Goal: Task Accomplishment & Management: Complete application form

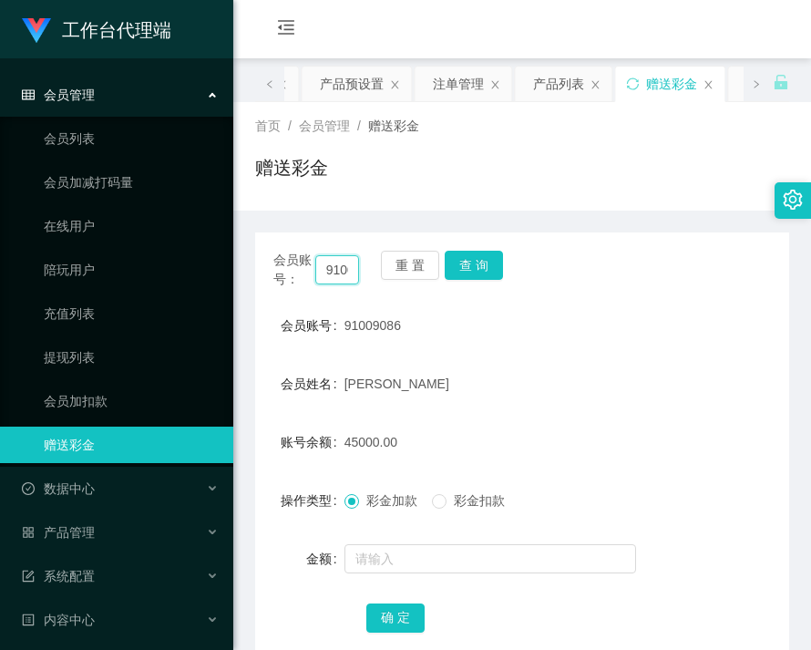
click at [330, 274] on input "91009086" at bounding box center [337, 269] width 45 height 29
paste input "Lss5550"
type input "Lss5550"
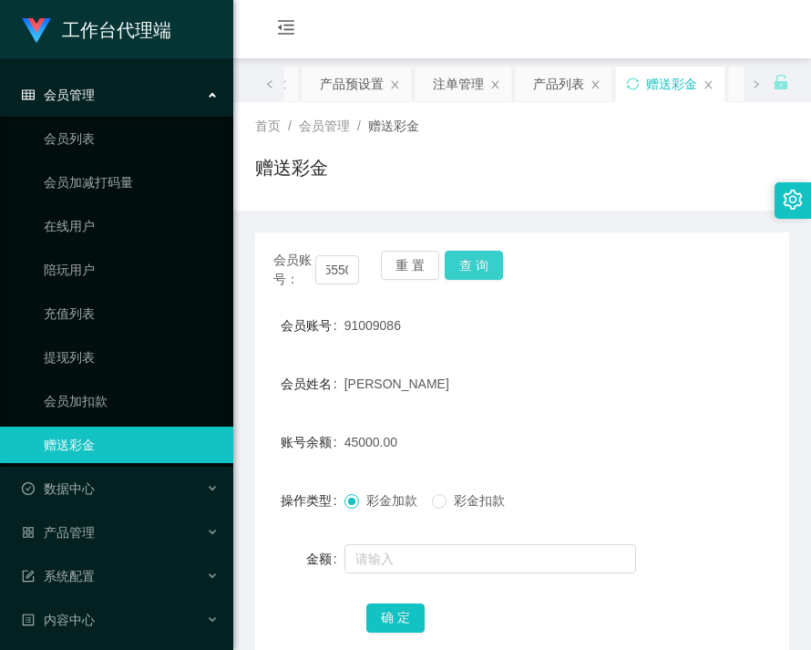
scroll to position [0, 0]
click at [483, 263] on button "查 询" at bounding box center [474, 265] width 58 height 29
click at [483, 263] on div "会员账号： Lss5550 重 置 查 询" at bounding box center [522, 270] width 534 height 38
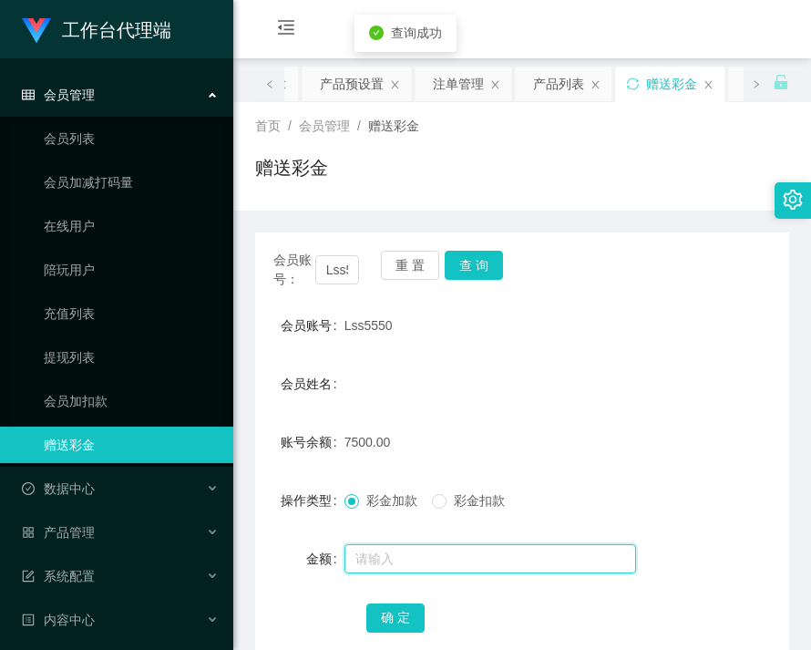
click at [459, 557] on input "text" at bounding box center [491, 558] width 292 height 29
type input "7500"
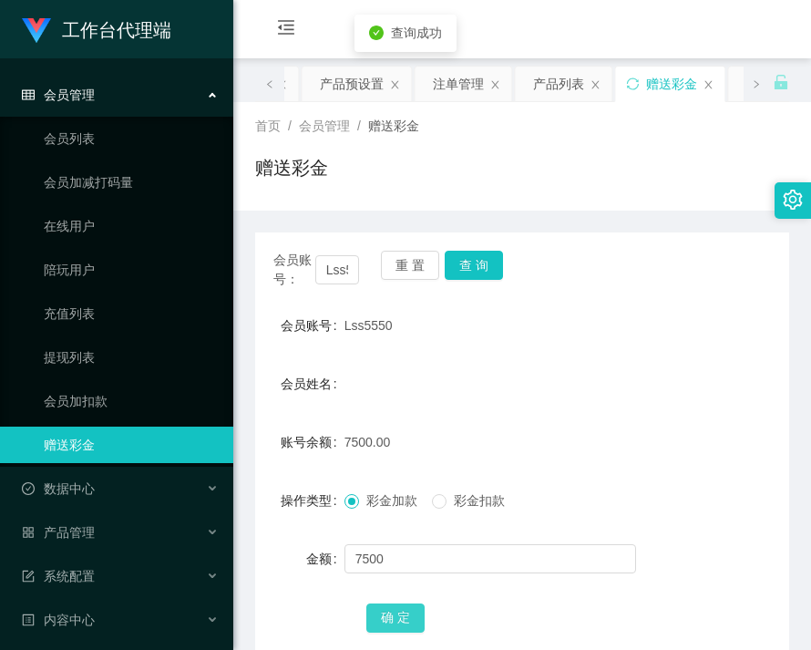
click at [409, 613] on button "确 定" at bounding box center [395, 618] width 58 height 29
click at [92, 537] on span "产品管理" at bounding box center [58, 532] width 73 height 15
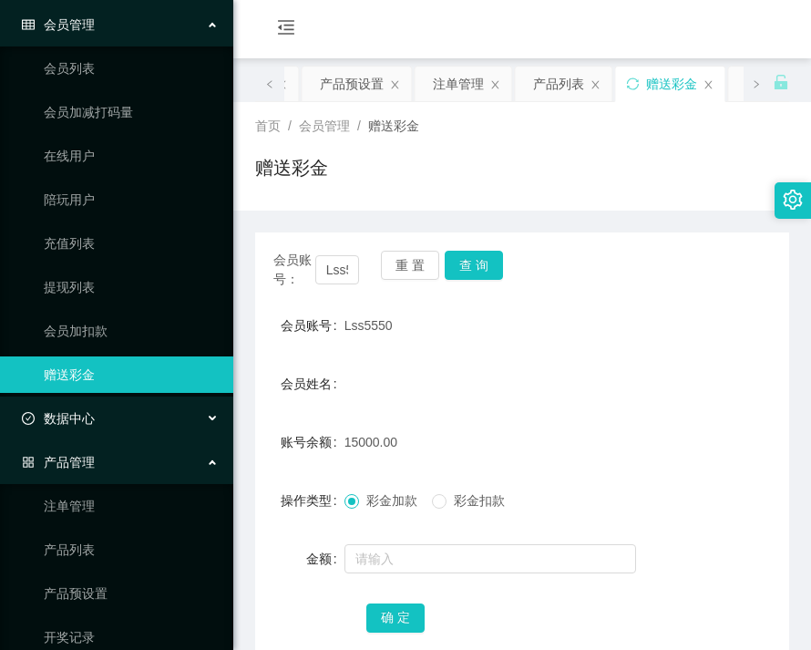
scroll to position [182, 0]
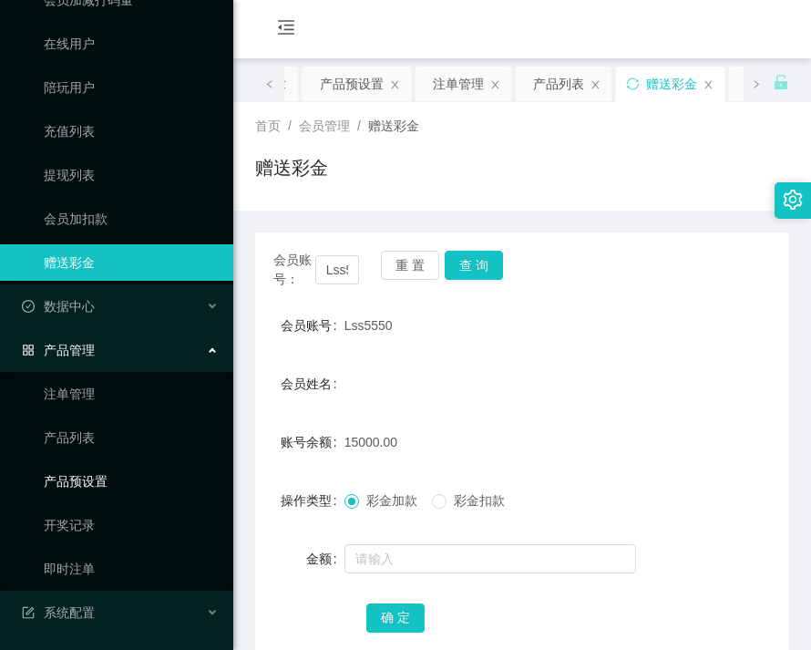
click at [91, 480] on link "产品预设置" at bounding box center [131, 481] width 175 height 36
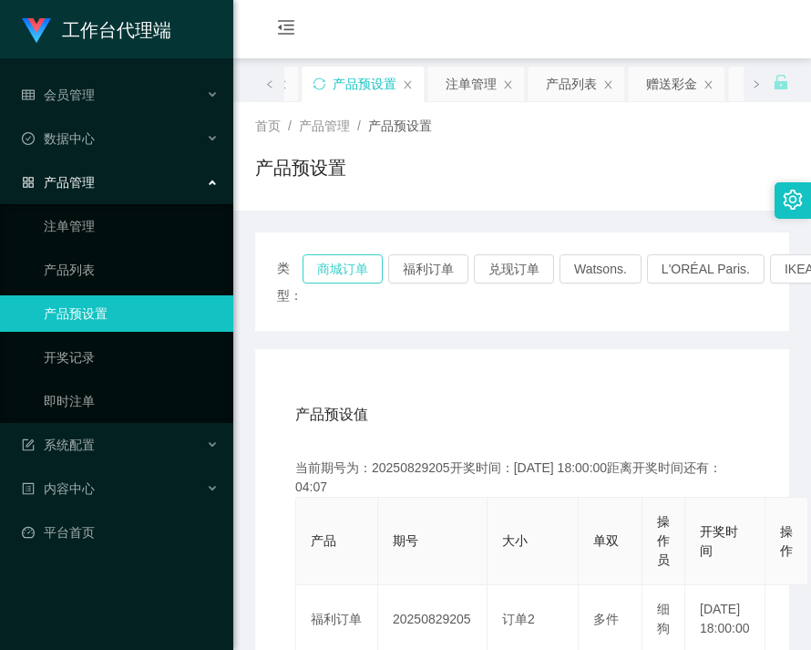
click at [337, 273] on button "商城订单" at bounding box center [343, 268] width 80 height 29
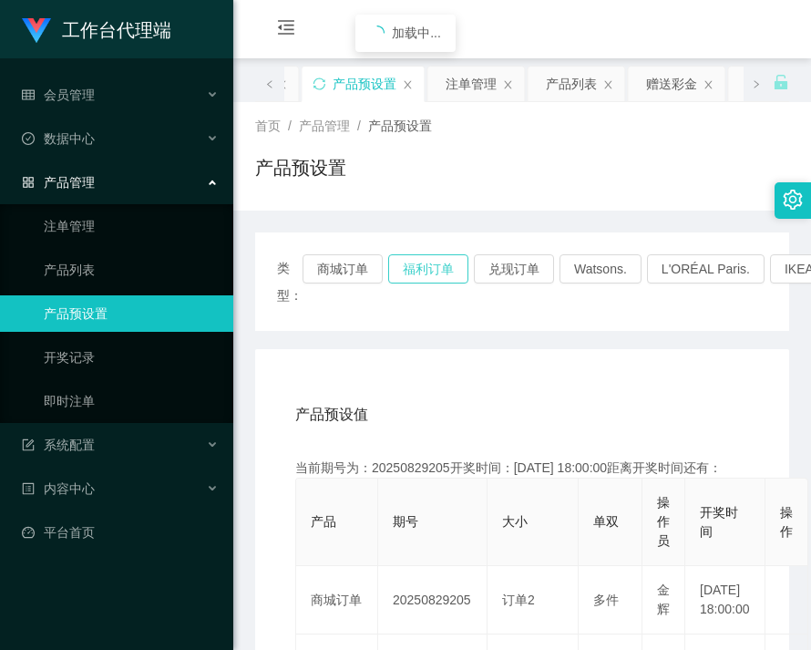
click at [441, 267] on button "福利订单" at bounding box center [428, 268] width 80 height 29
click at [501, 264] on button "兑现订单" at bounding box center [514, 268] width 80 height 29
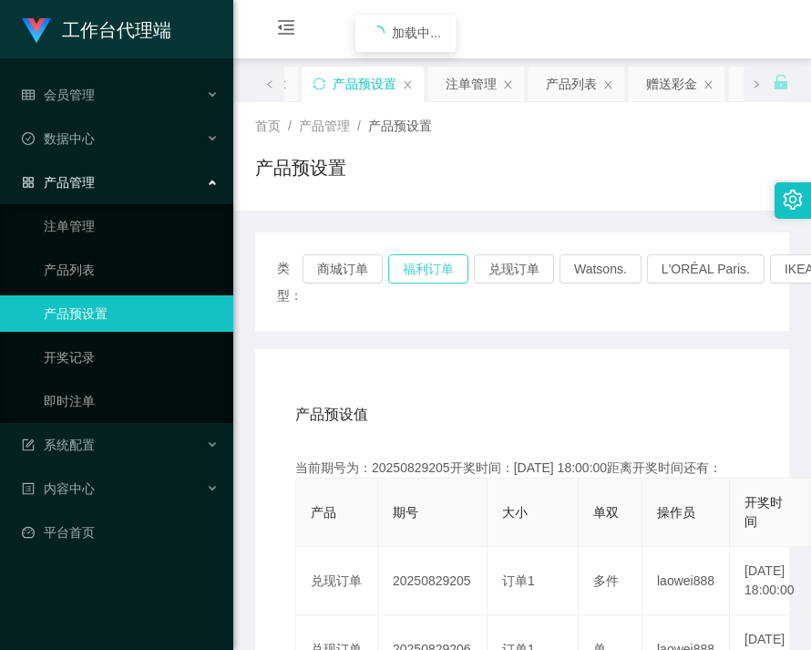
click at [418, 273] on button "福利订单" at bounding box center [428, 268] width 80 height 29
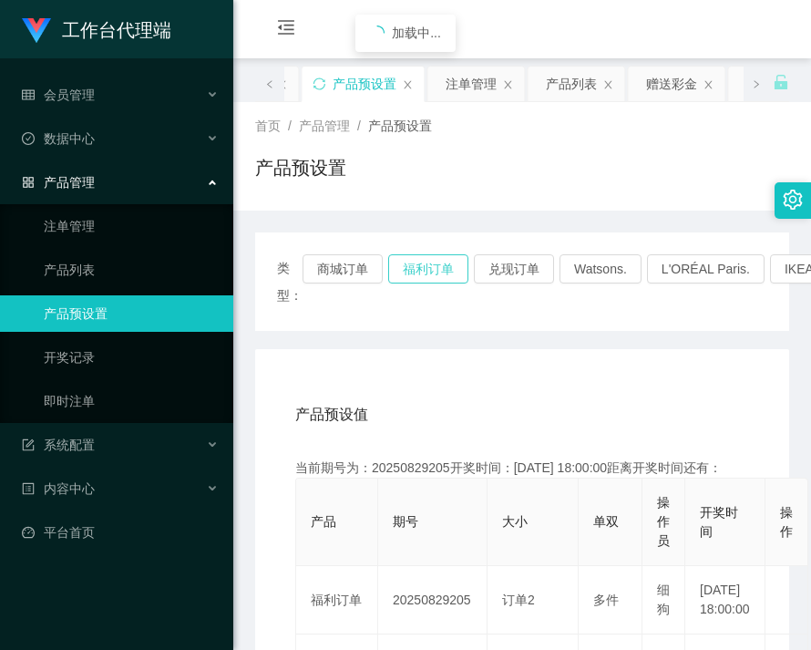
click at [418, 273] on button "福利订单" at bounding box center [428, 268] width 80 height 29
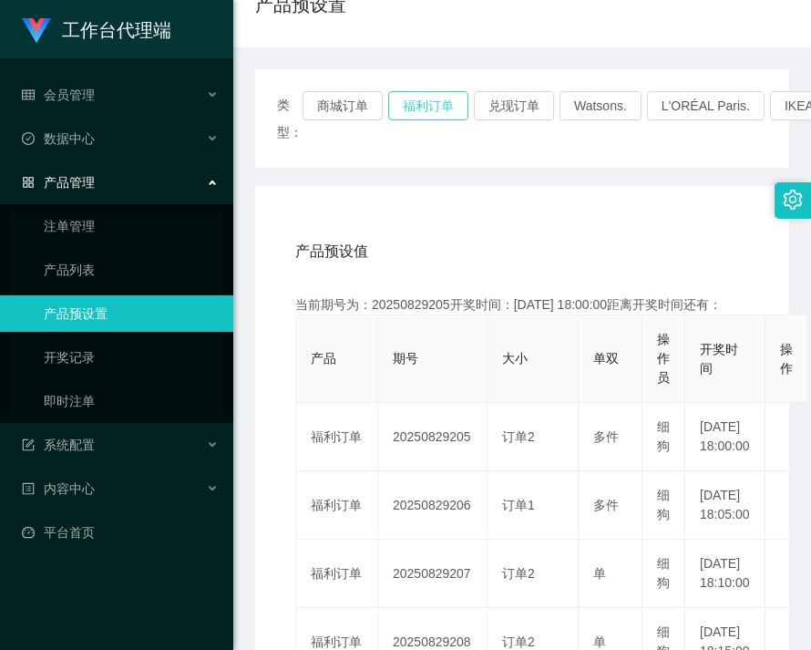
scroll to position [182, 0]
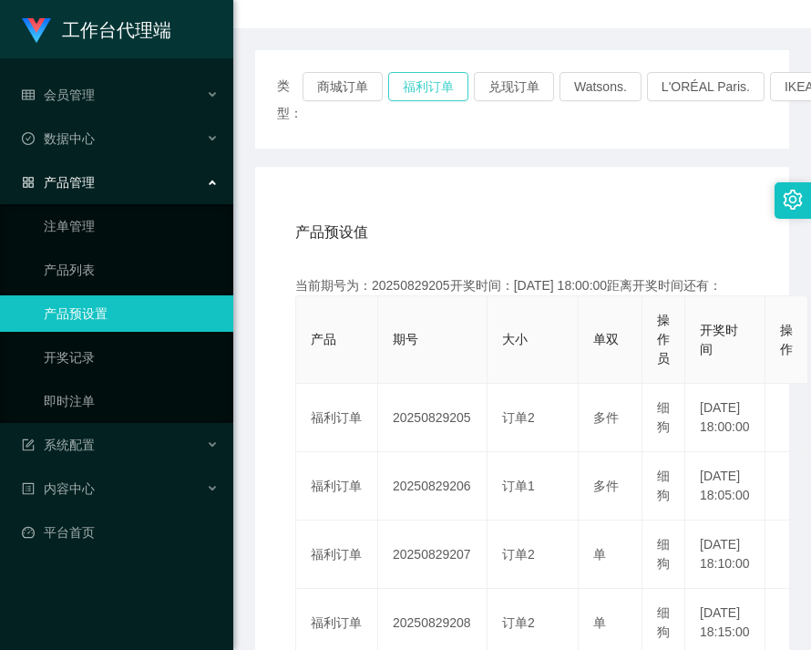
click at [436, 94] on button "福利订单" at bounding box center [428, 86] width 80 height 29
click at [436, 52] on div "加载中..." at bounding box center [406, 33] width 100 height 37
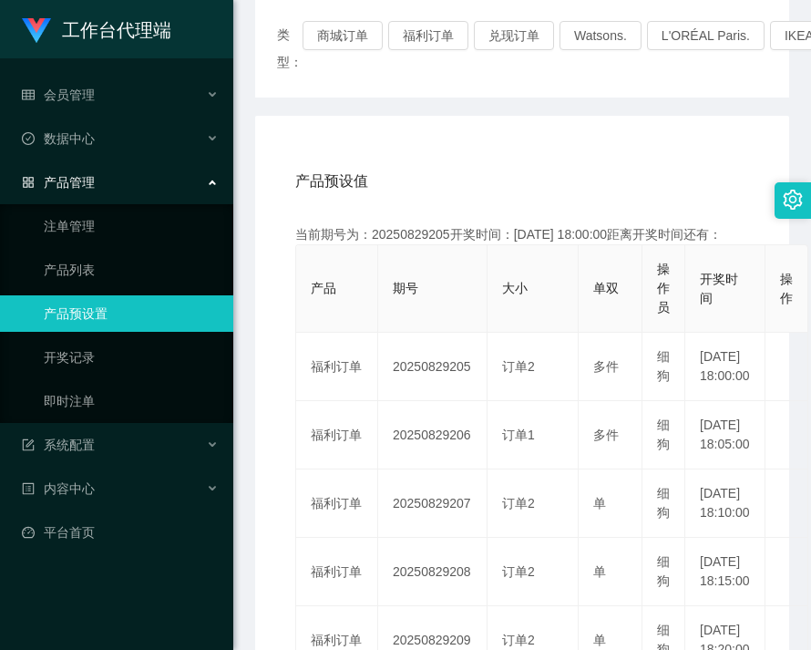
scroll to position [273, 0]
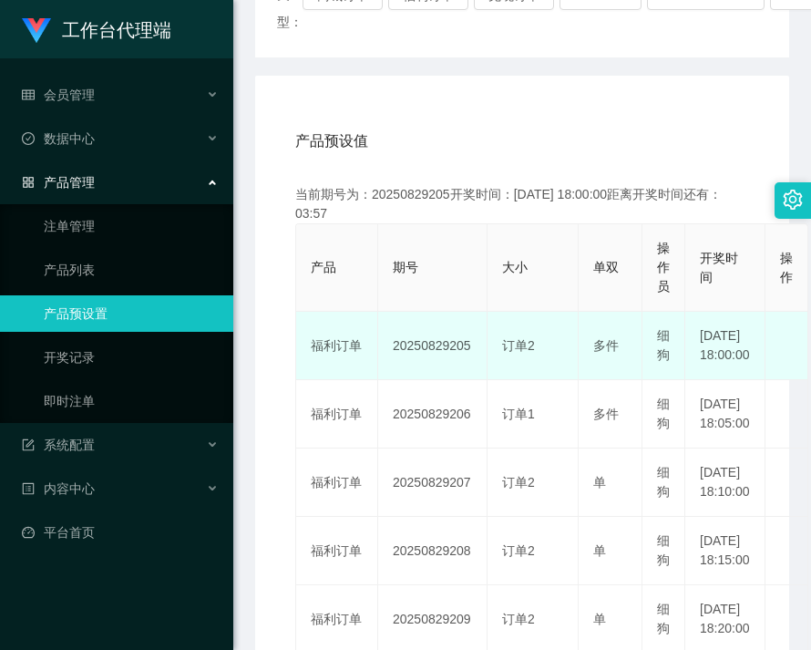
click at [426, 357] on td "20250829205" at bounding box center [432, 346] width 109 height 68
click at [426, 358] on td "20250829205" at bounding box center [432, 346] width 109 height 68
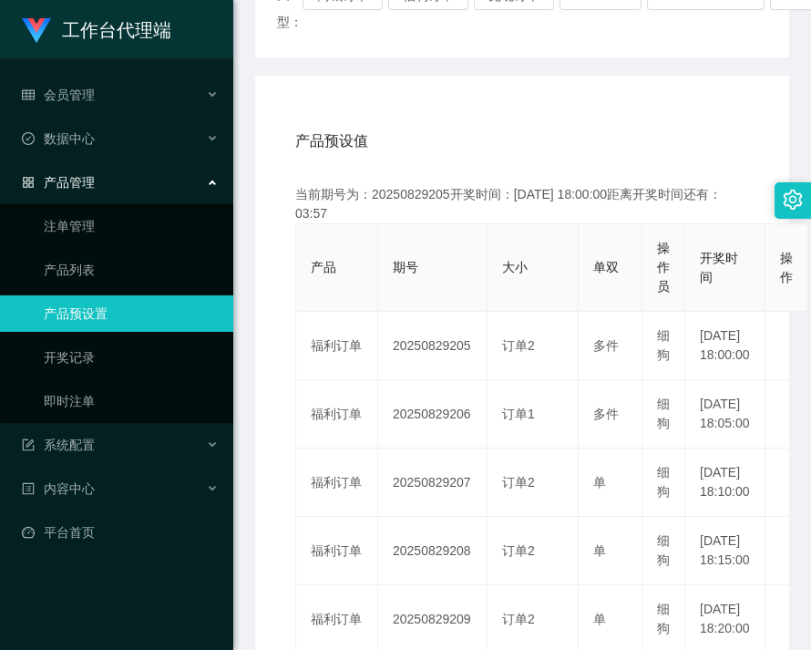
copy td "20250829205"
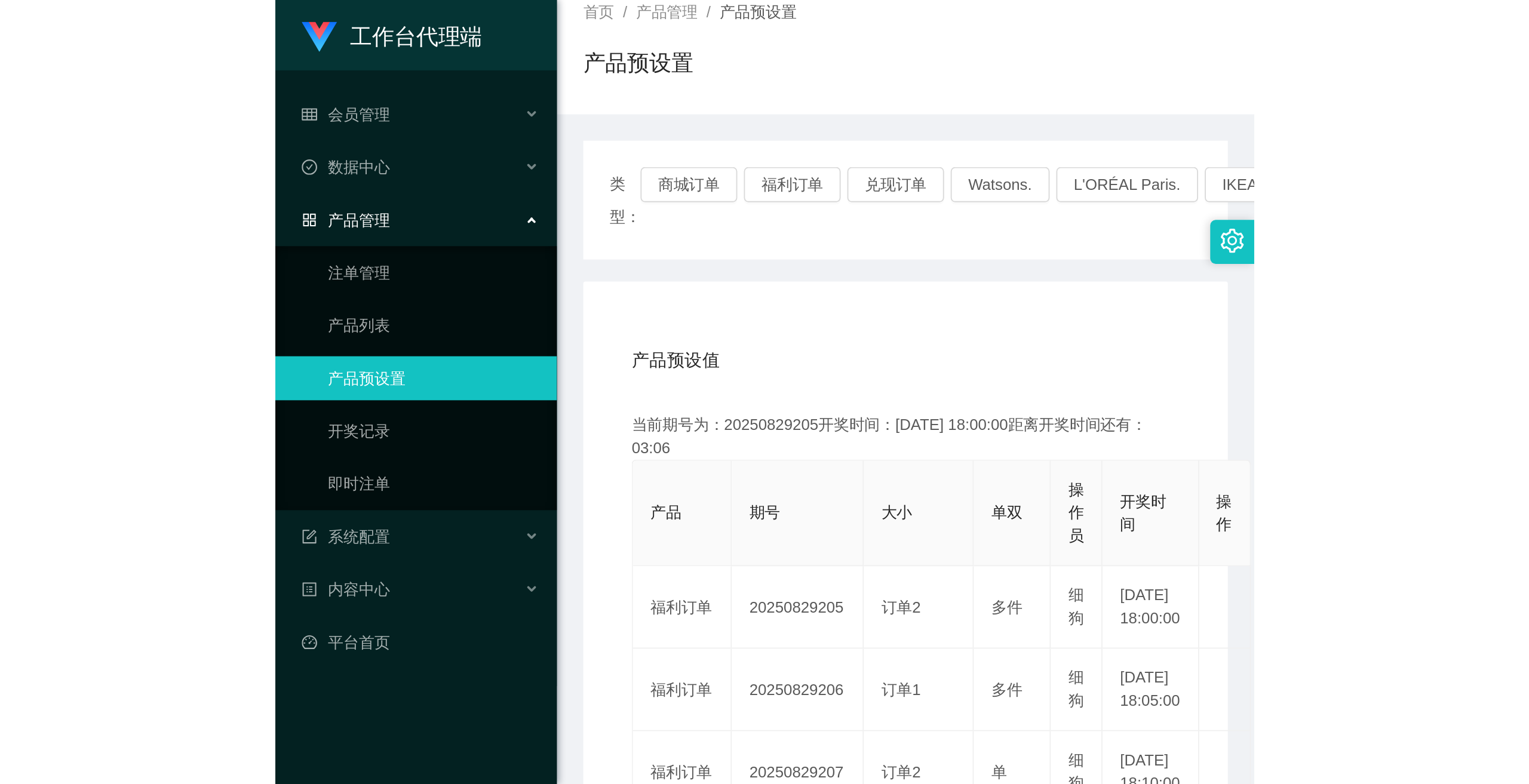
scroll to position [60, 0]
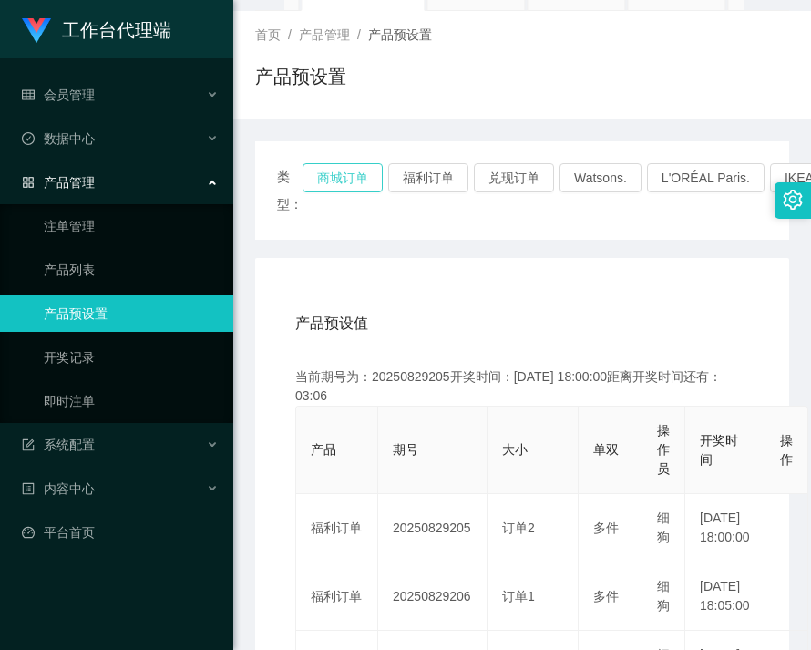
click at [331, 176] on button "商城订单" at bounding box center [343, 177] width 80 height 29
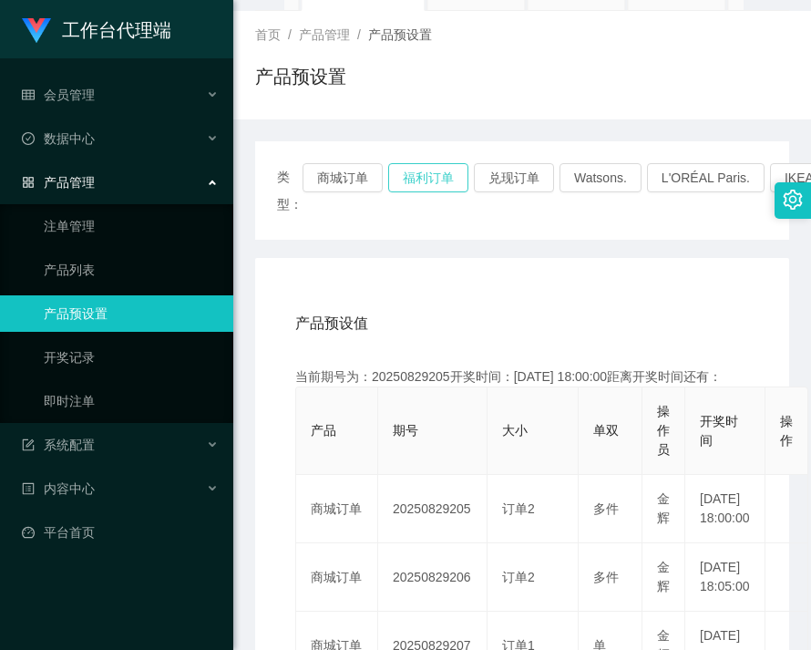
click at [415, 177] on button "福利订单" at bounding box center [428, 177] width 80 height 29
click at [414, 178] on button "福利订单" at bounding box center [428, 177] width 80 height 29
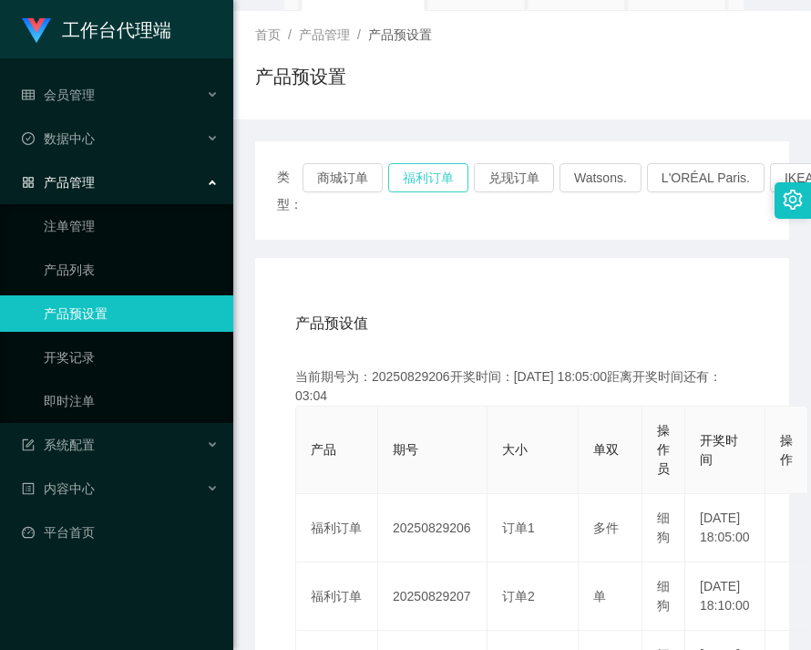
scroll to position [0, 0]
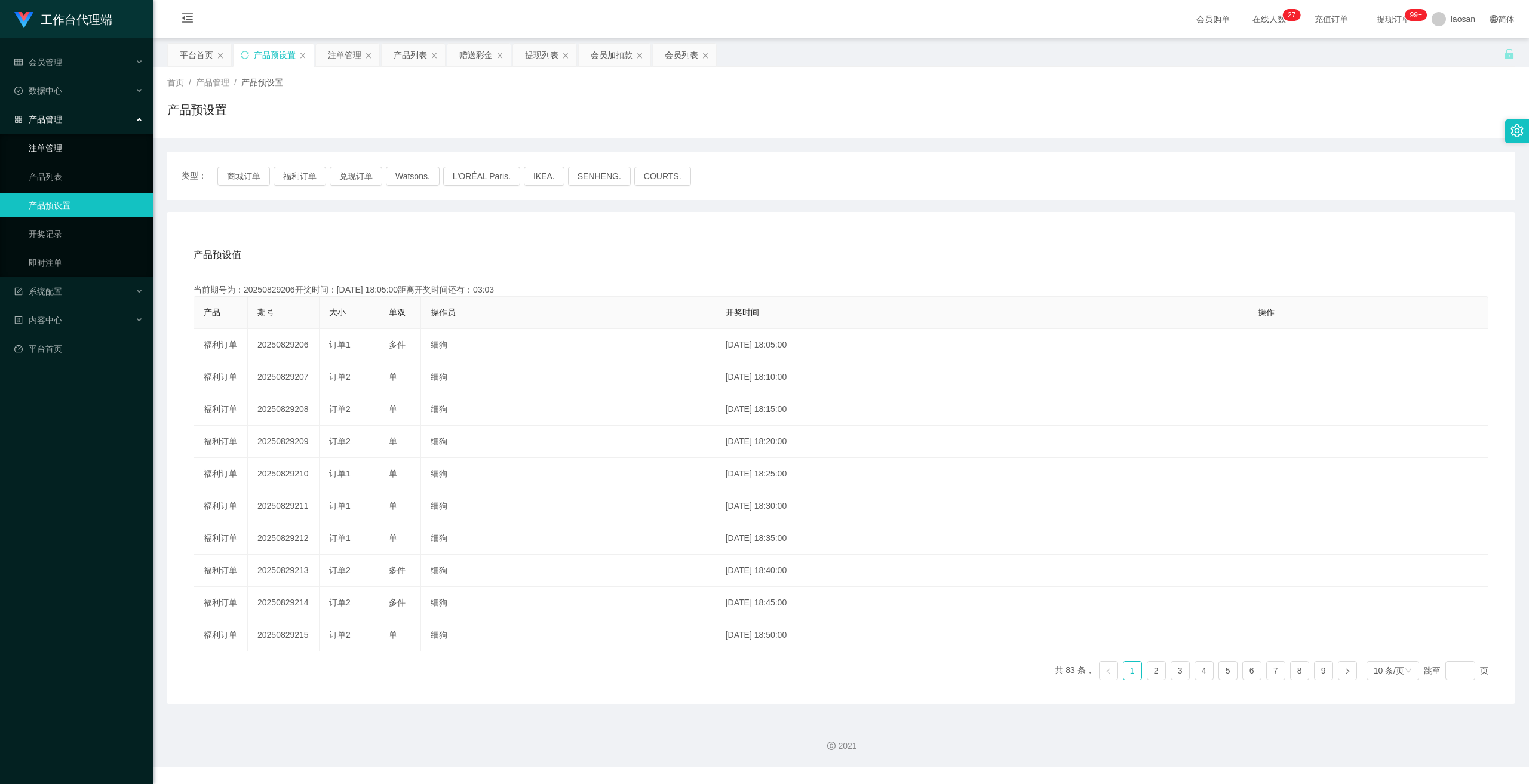
click at [37, 156] on link "注单管理" at bounding box center [86, 148] width 115 height 24
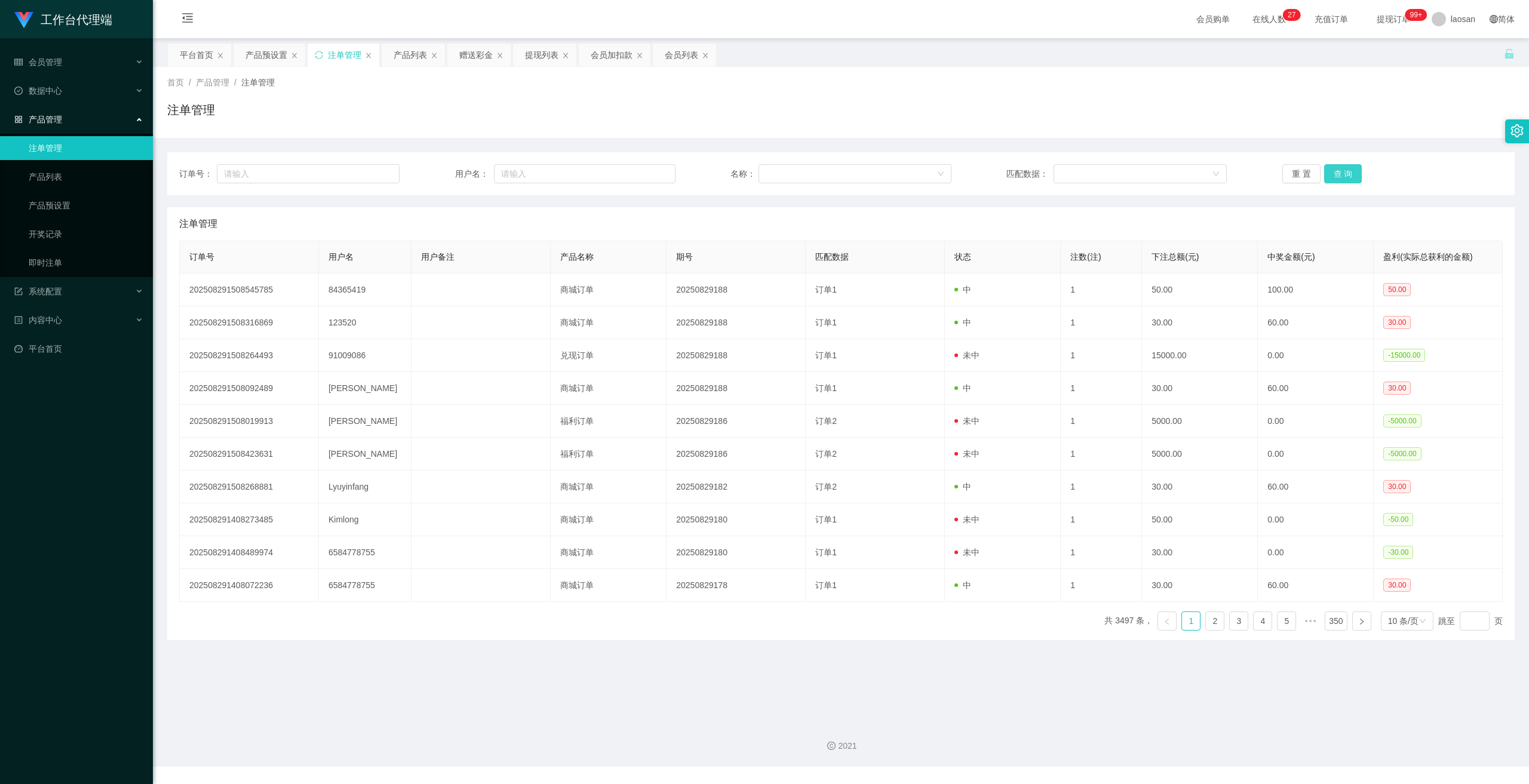
click at [531, 168] on button "查 询" at bounding box center [1343, 174] width 38 height 19
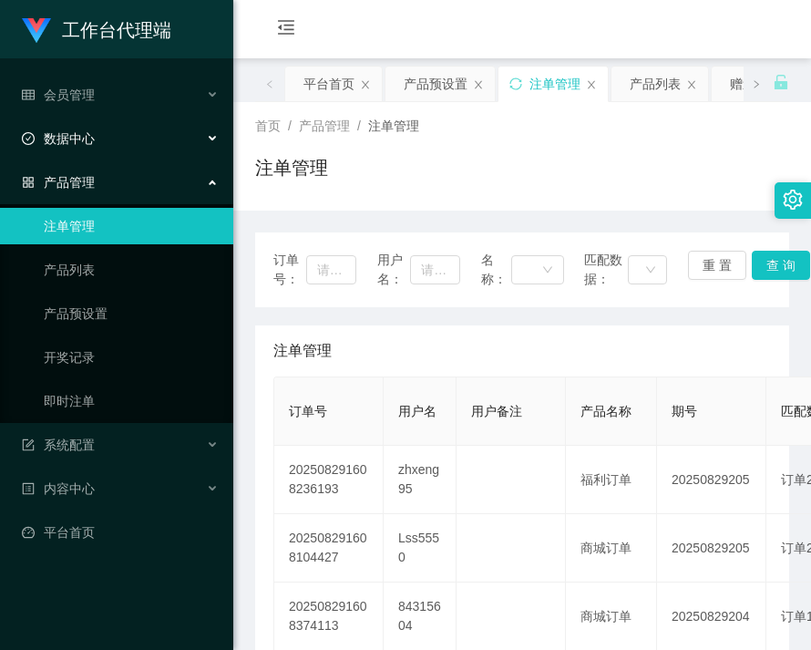
click at [99, 139] on div "数据中心" at bounding box center [116, 138] width 233 height 36
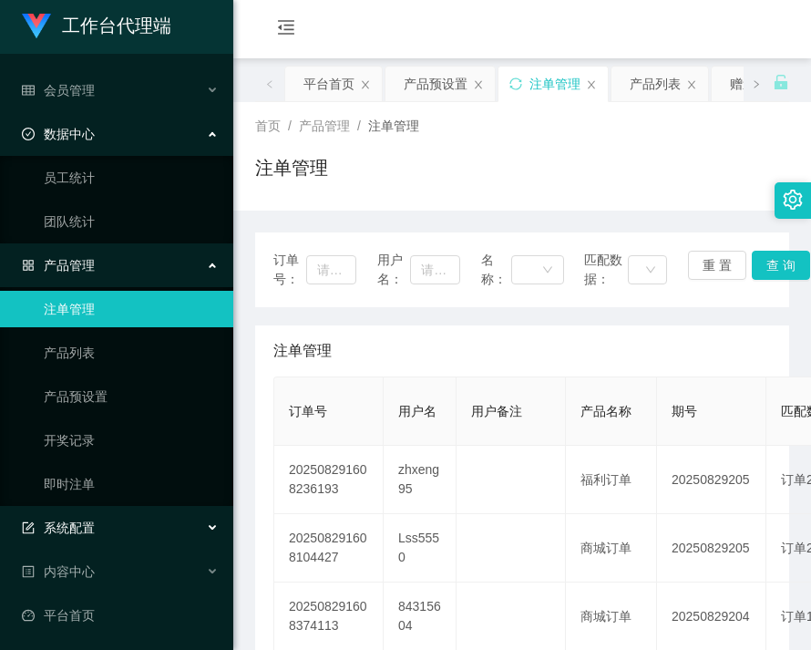
scroll to position [6, 0]
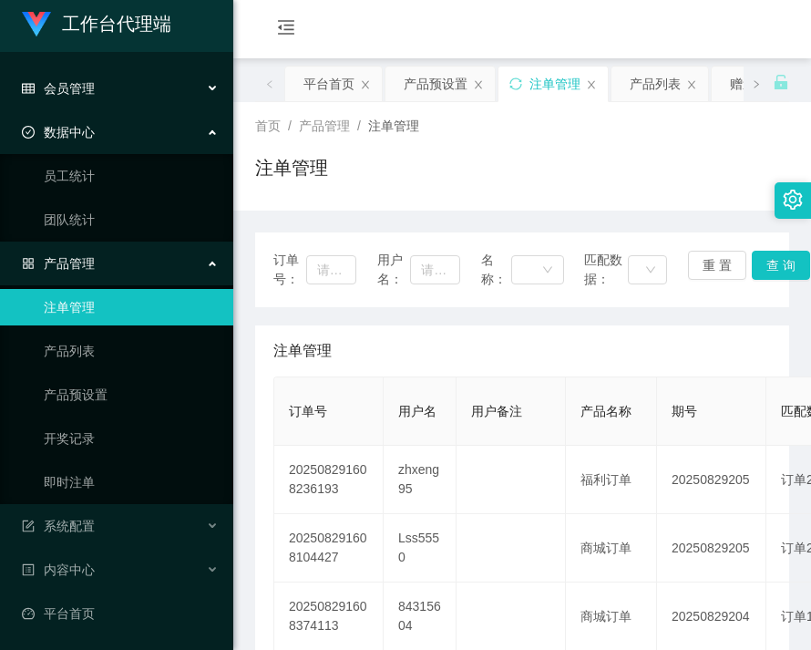
click at [99, 98] on div "会员管理" at bounding box center [116, 88] width 233 height 36
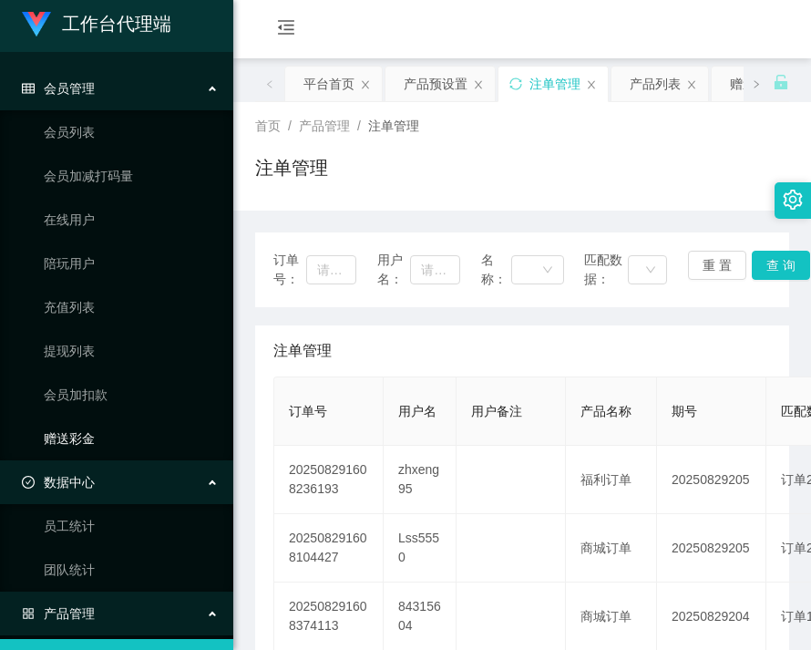
click at [86, 451] on link "赠送彩金" at bounding box center [131, 438] width 175 height 36
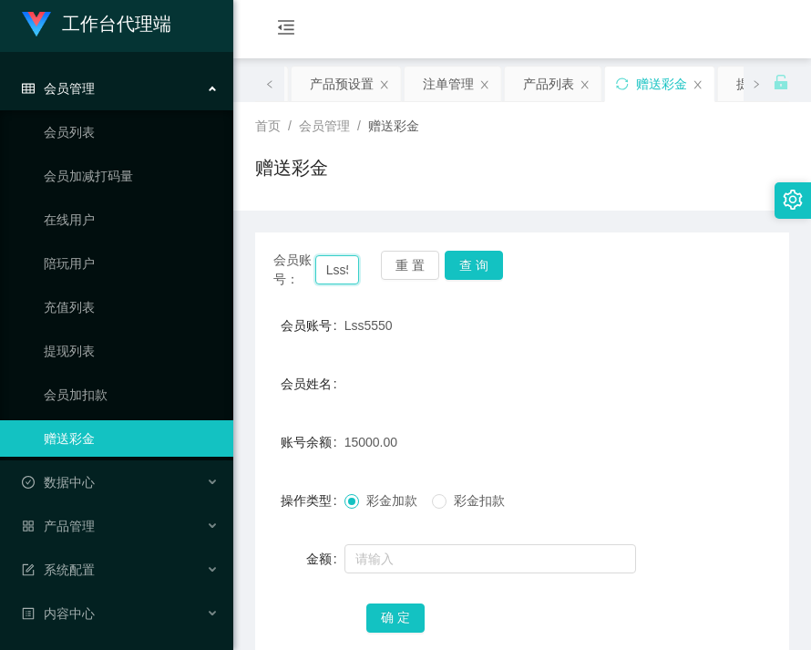
click at [339, 268] on input "Lss5550" at bounding box center [337, 269] width 45 height 29
drag, startPoint x: 339, startPoint y: 268, endPoint x: 366, endPoint y: 278, distance: 28.3
click at [339, 268] on input "Lss5550" at bounding box center [337, 269] width 45 height 29
paste input "zhxeng95"
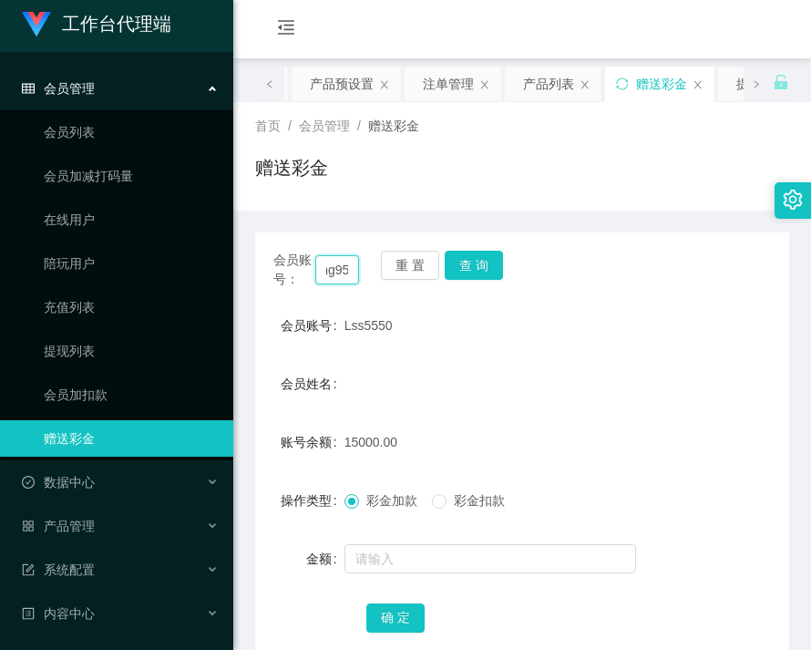
type input "zhxeng95"
click at [479, 281] on div "会员账号： zhxeng95 重 置 查 询" at bounding box center [522, 270] width 534 height 38
click at [471, 268] on button "查 询" at bounding box center [474, 265] width 58 height 29
click at [85, 526] on span "产品管理" at bounding box center [58, 526] width 73 height 15
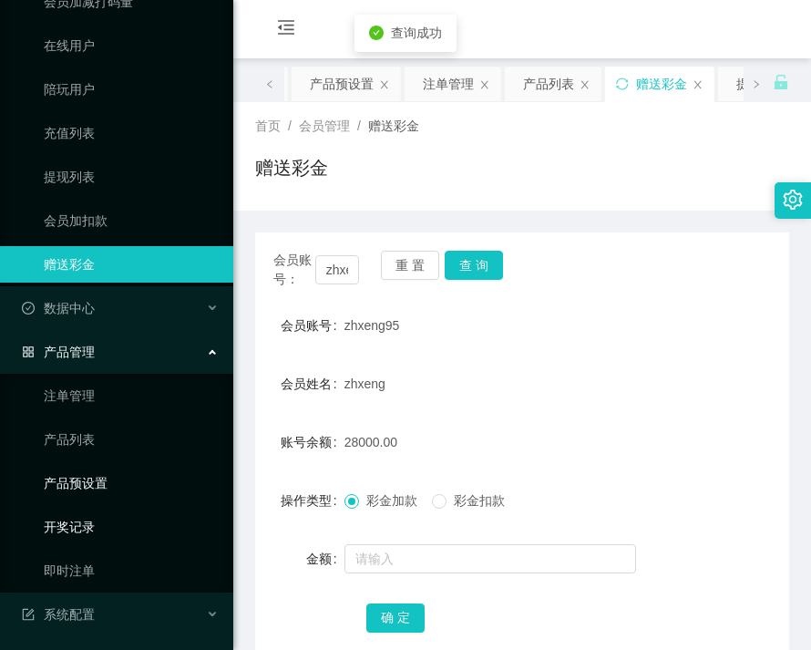
scroll to position [189, 0]
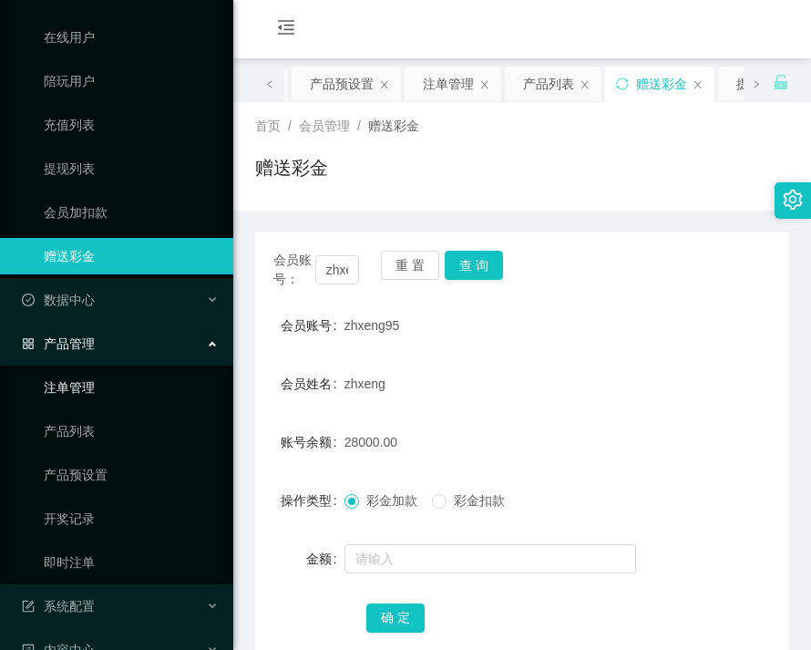
click at [76, 384] on link "注单管理" at bounding box center [131, 387] width 175 height 36
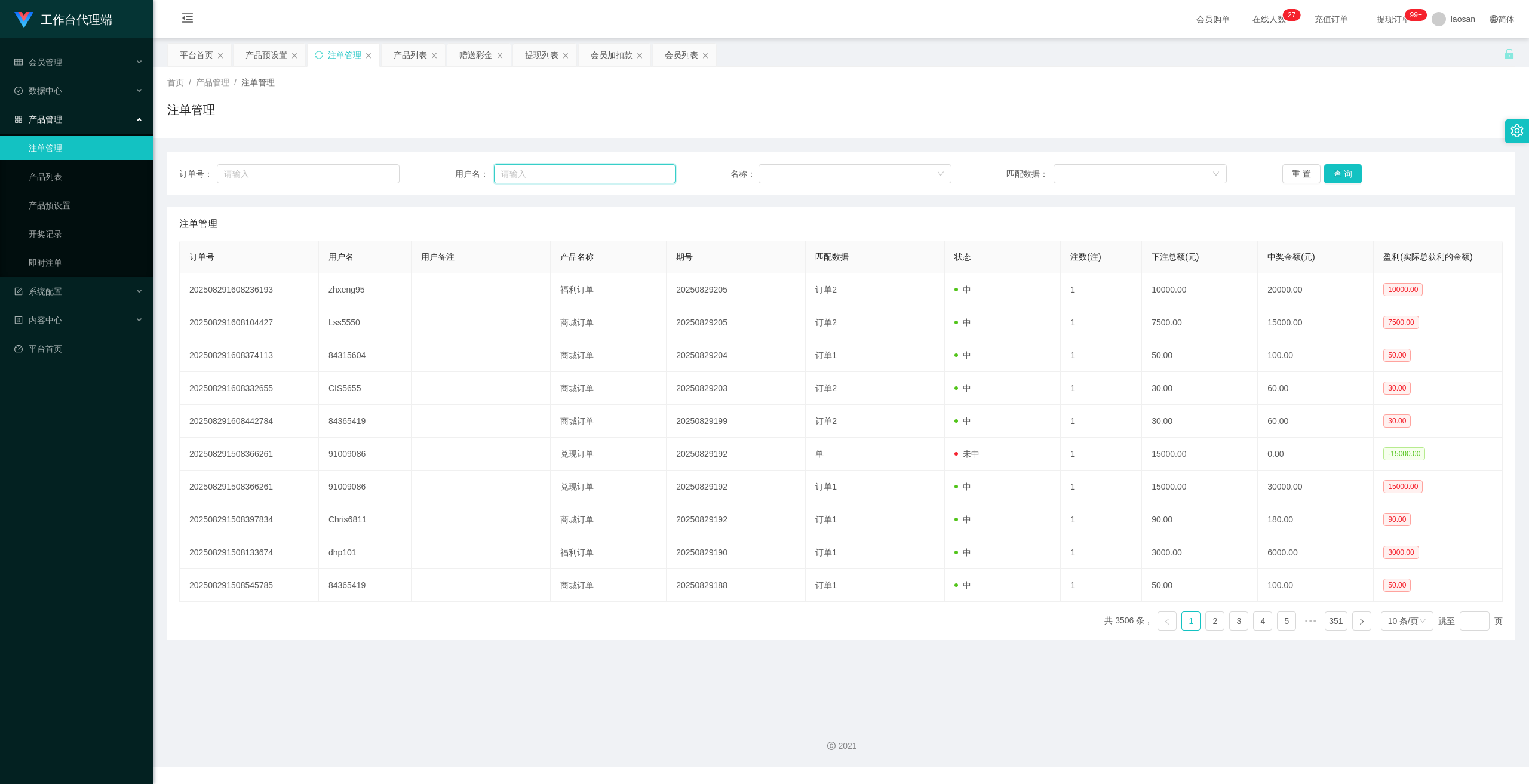
click at [531, 169] on input "text" at bounding box center [584, 174] width 181 height 19
paste input "zhxeng95"
drag, startPoint x: 569, startPoint y: 167, endPoint x: 421, endPoint y: 165, distance: 148.0
click at [423, 165] on div "订单号： 用户名： zhxeng95 名称： 匹配数据： 重 置 查 询" at bounding box center [840, 174] width 1323 height 19
type input "zhxeng95"
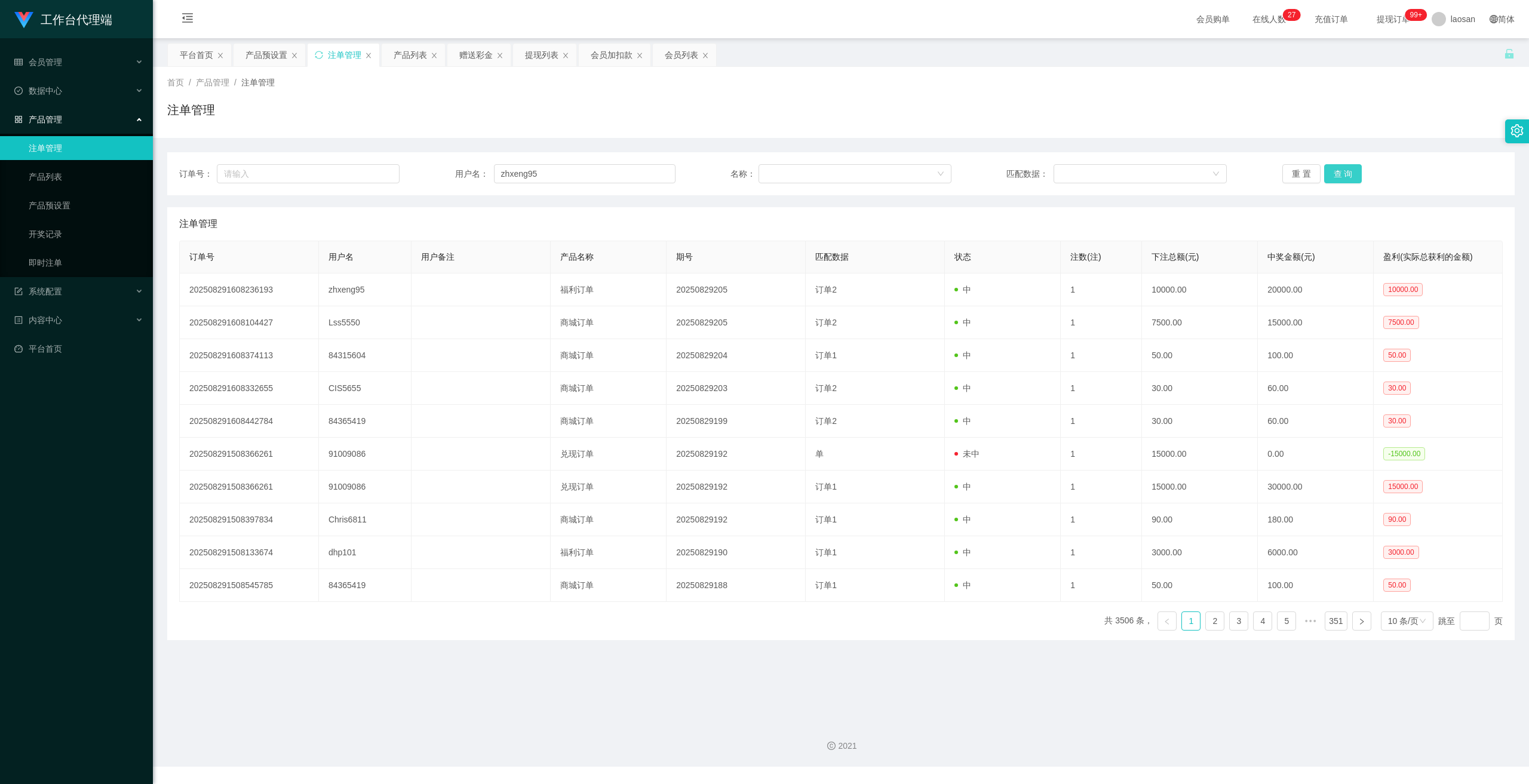
click at [531, 176] on button "查 询" at bounding box center [1343, 174] width 38 height 19
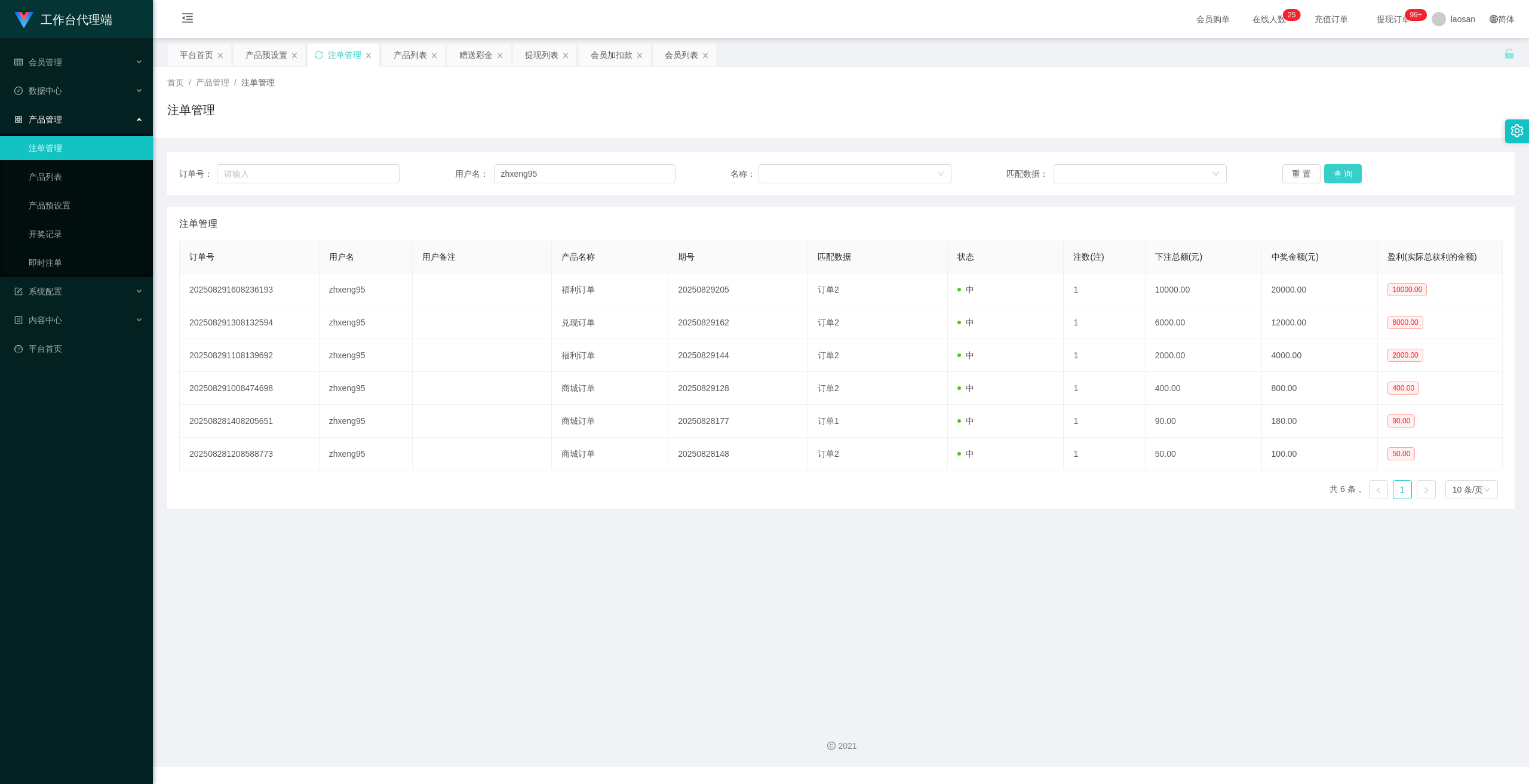
click at [531, 172] on button "查 询" at bounding box center [1343, 174] width 38 height 19
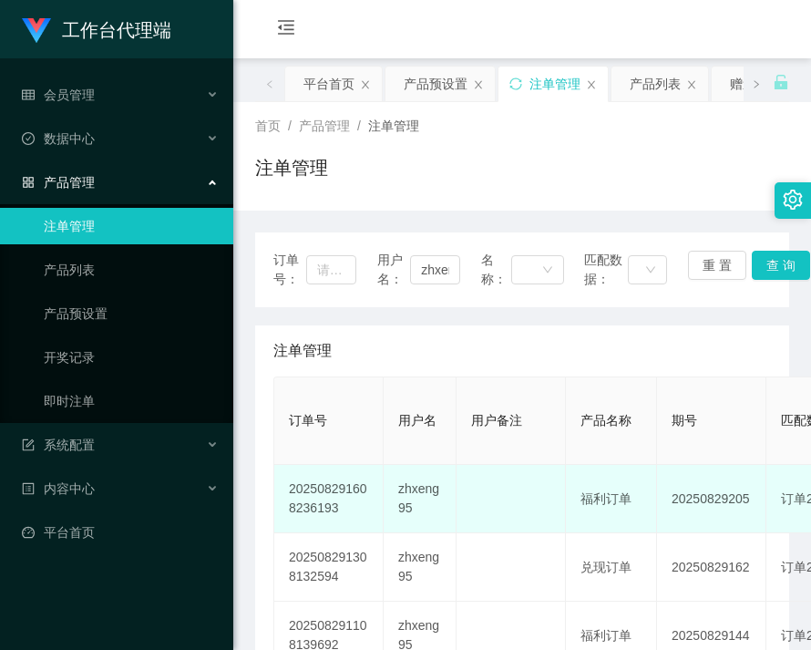
click at [411, 490] on td "zhxeng95" at bounding box center [420, 499] width 73 height 68
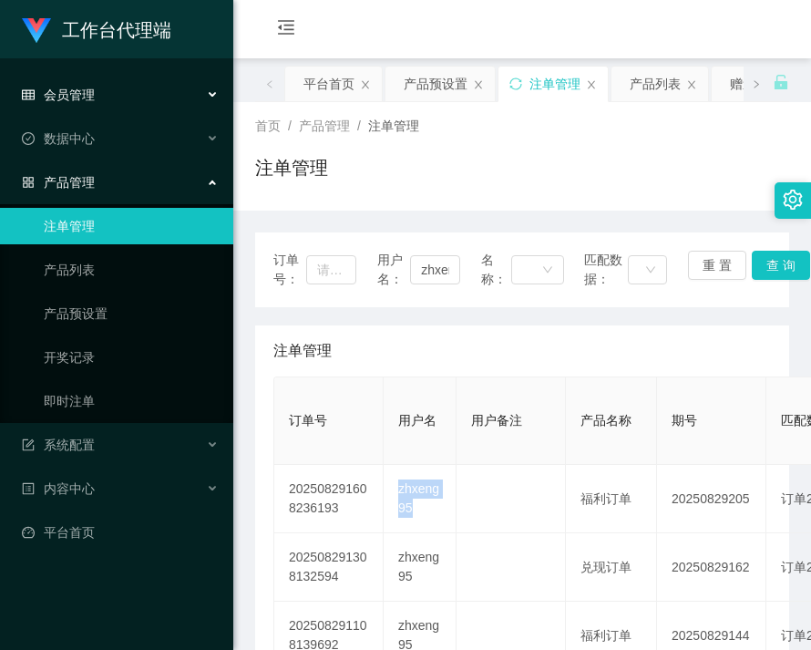
copy td "zhxeng95"
click at [75, 79] on div "会员管理" at bounding box center [116, 95] width 233 height 36
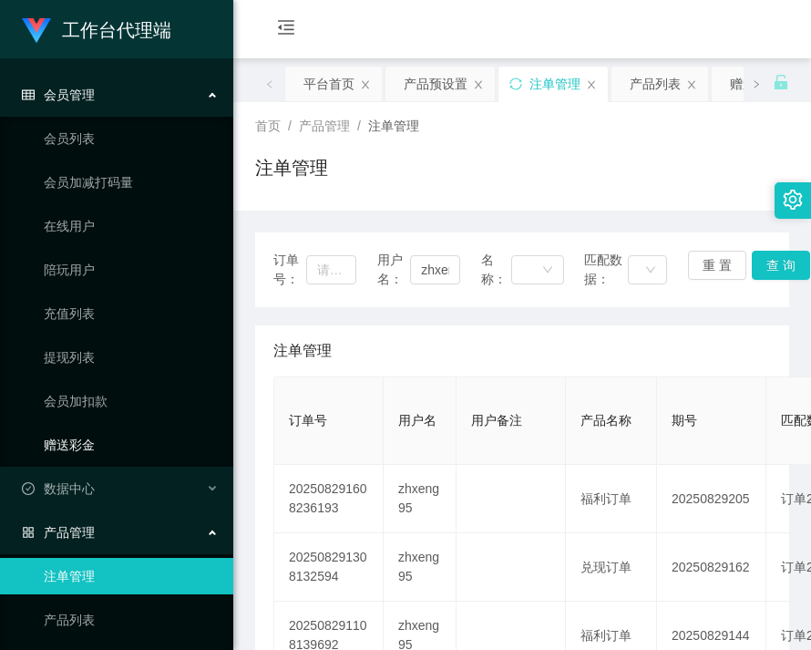
click at [105, 437] on link "赠送彩金" at bounding box center [131, 445] width 175 height 36
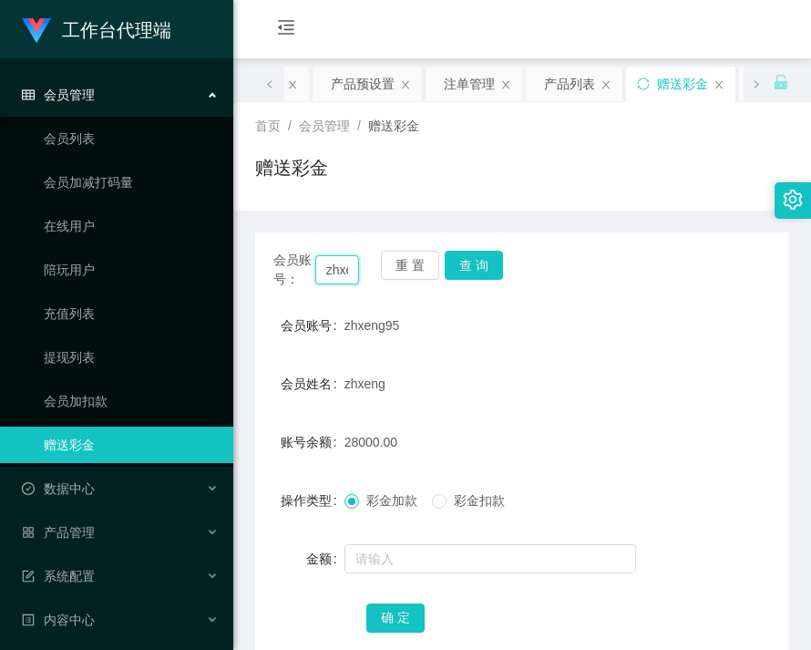
click at [326, 267] on input "zhxeng95" at bounding box center [337, 269] width 45 height 29
click at [329, 267] on input "zhxeng95" at bounding box center [337, 269] width 45 height 29
paste input "text"
type input "zhxeng95"
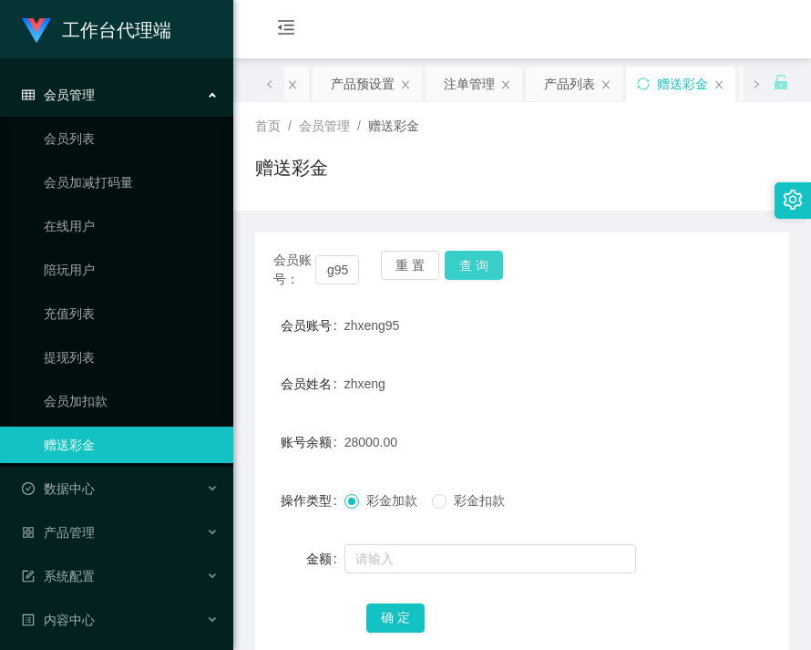
click at [465, 260] on button "查 询" at bounding box center [474, 265] width 58 height 29
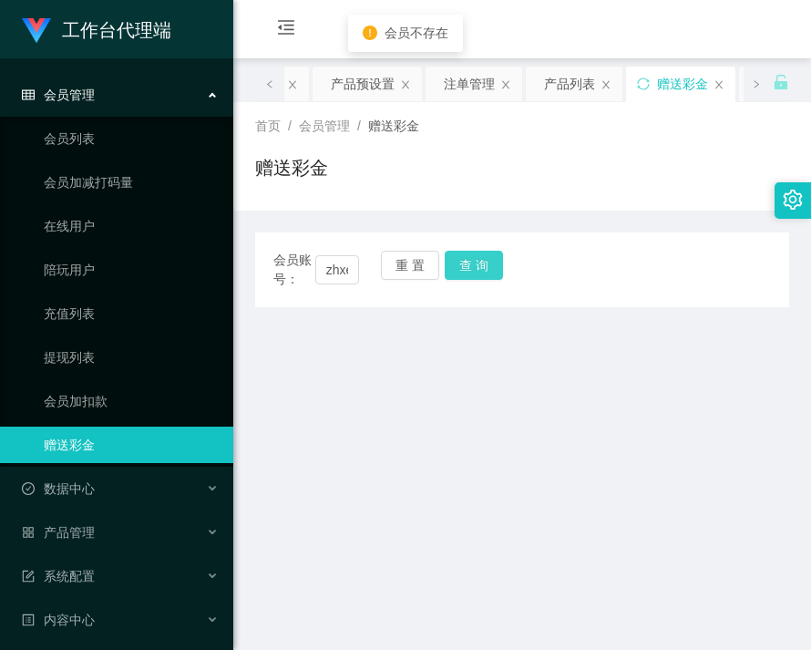
click at [465, 260] on button "查 询" at bounding box center [474, 265] width 58 height 29
click at [331, 275] on input "zhxeng95" at bounding box center [337, 269] width 45 height 29
click at [331, 274] on input "zhxeng95" at bounding box center [337, 269] width 45 height 29
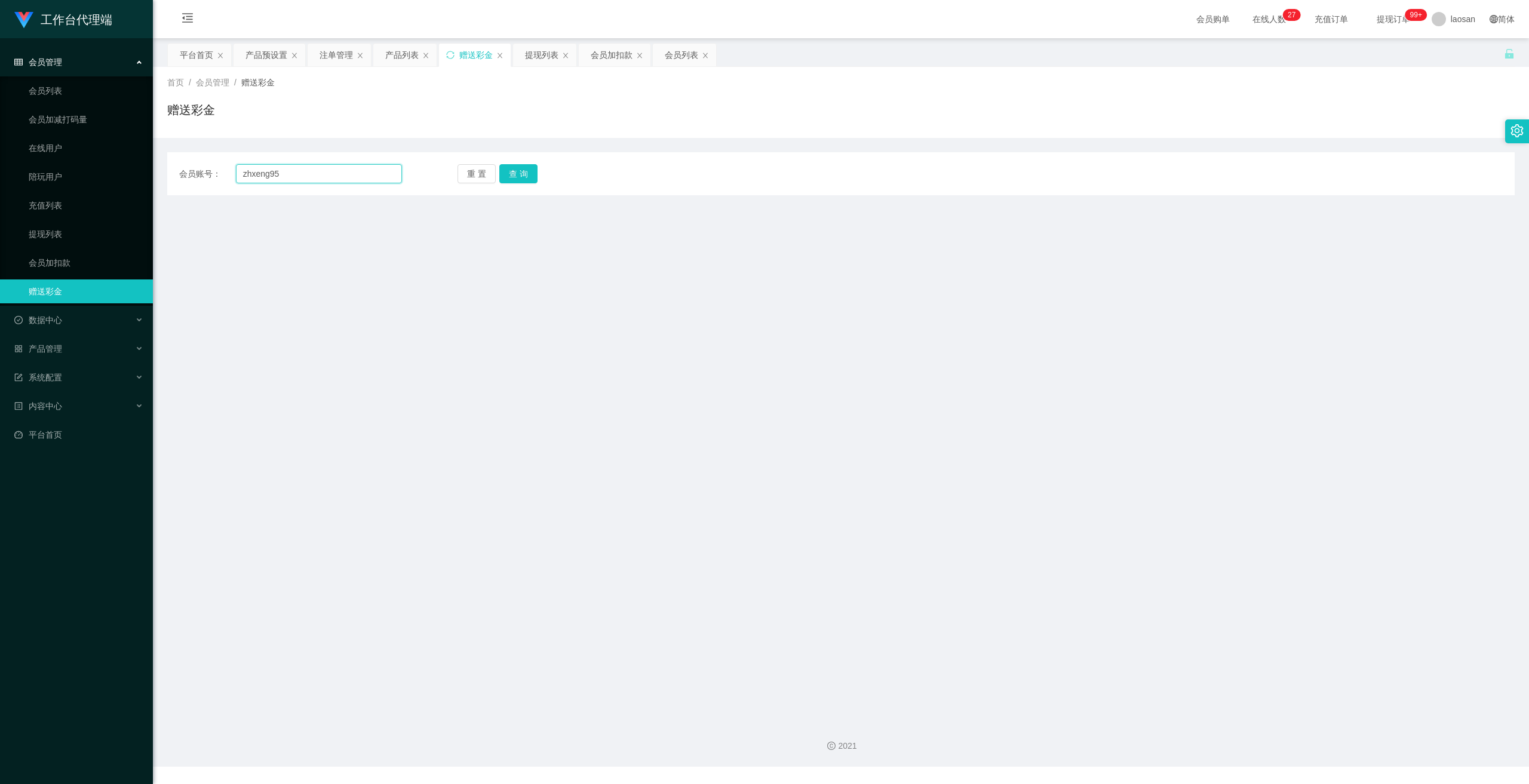
click at [314, 178] on input "zhxeng95" at bounding box center [318, 174] width 166 height 19
paste input "zhxeng95"
type input "zhxeng95"
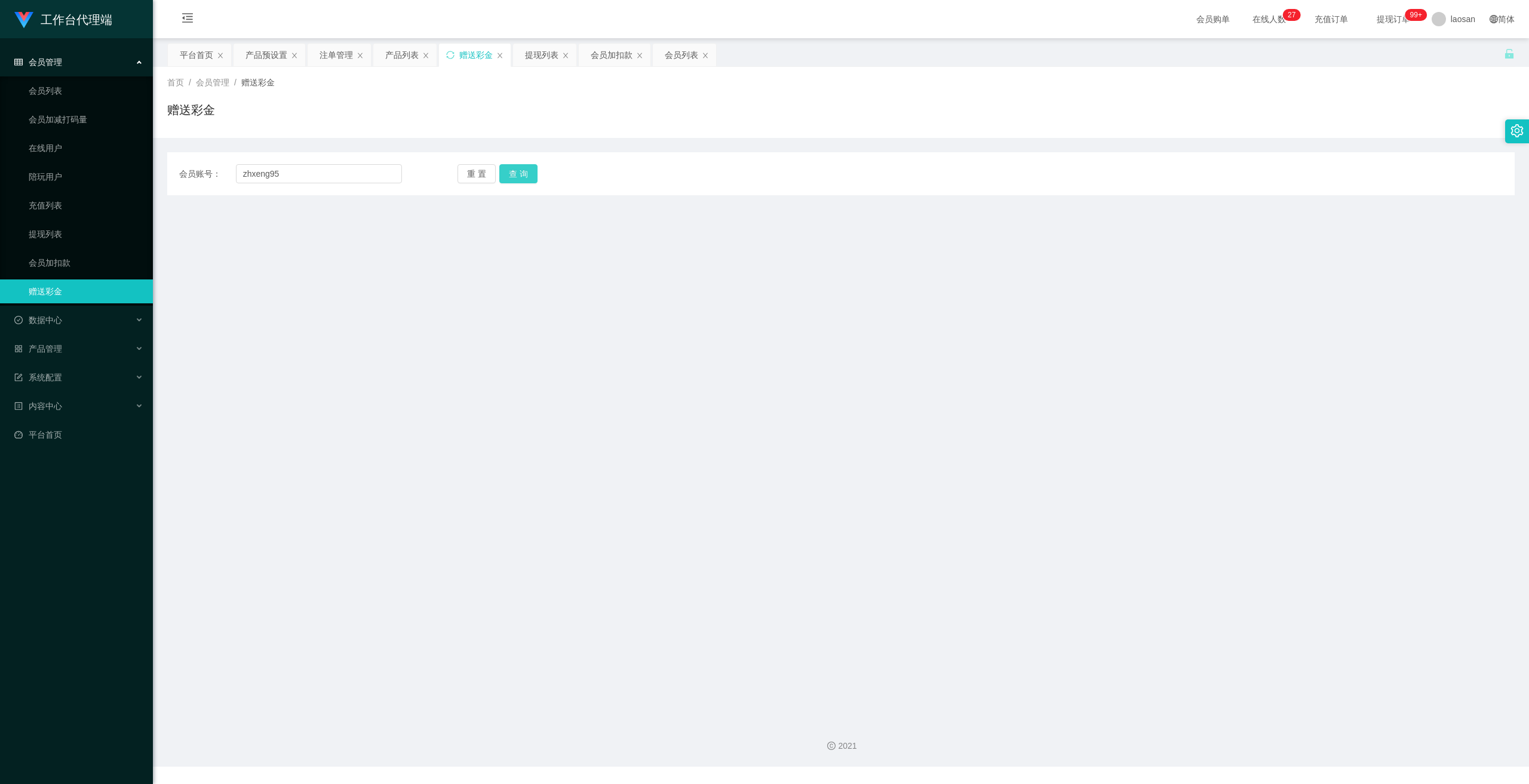
click at [516, 172] on button "查 询" at bounding box center [518, 174] width 38 height 19
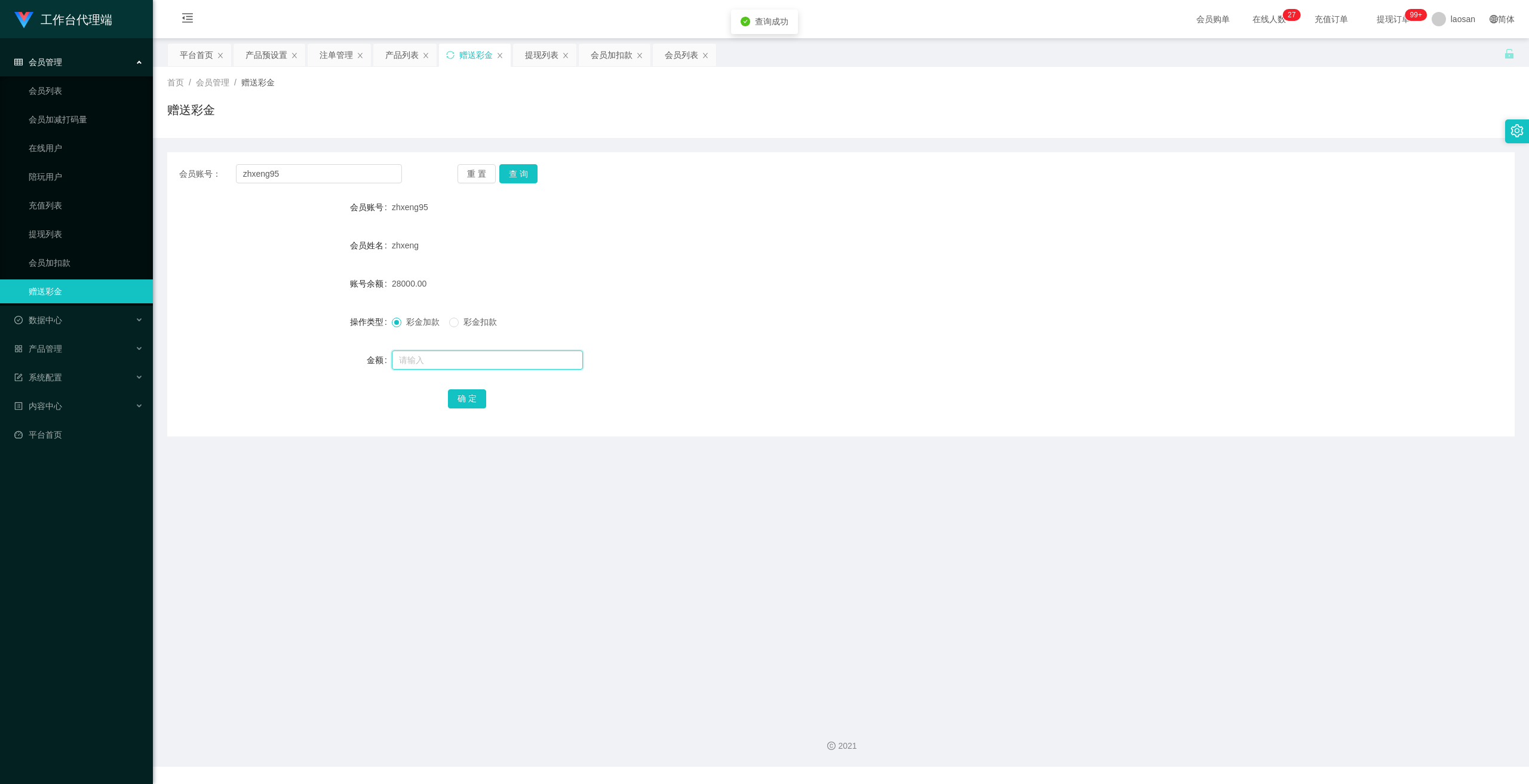
click at [463, 357] on input "text" at bounding box center [487, 360] width 191 height 19
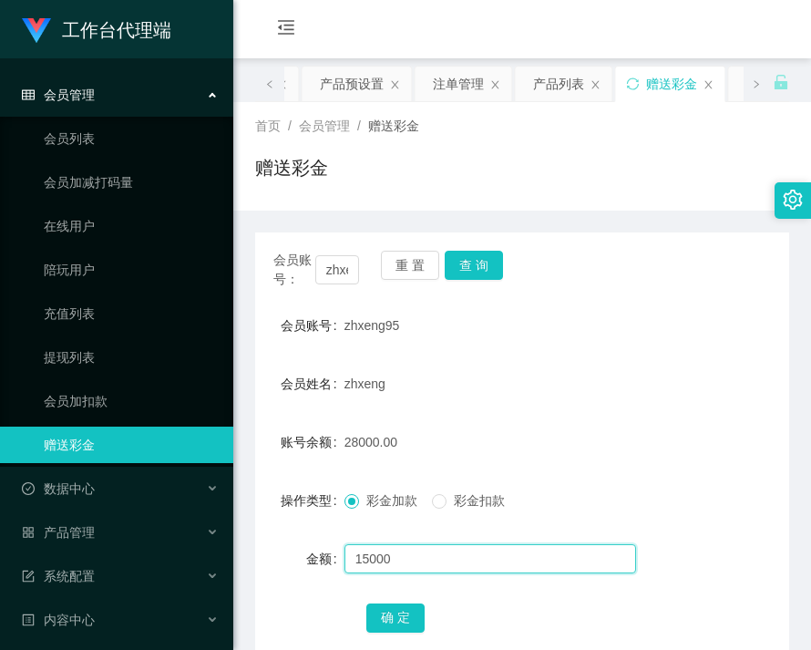
type input "15000"
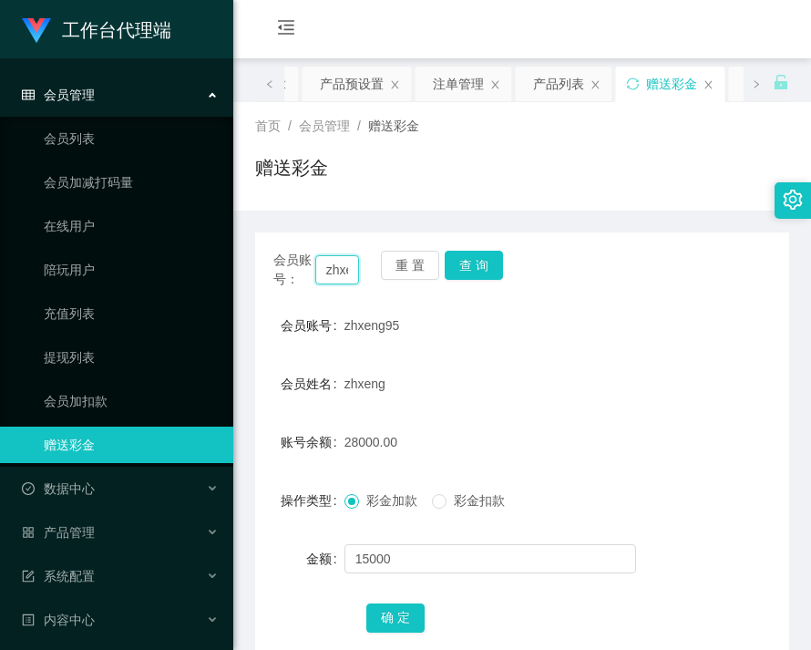
click at [330, 268] on input "zhxeng95" at bounding box center [337, 269] width 45 height 29
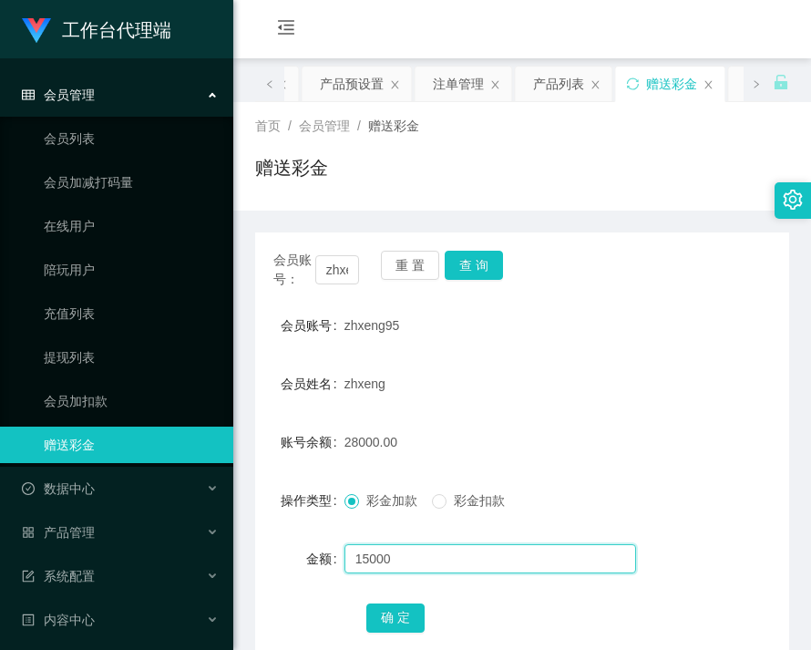
click at [443, 563] on input "15000" at bounding box center [491, 558] width 292 height 29
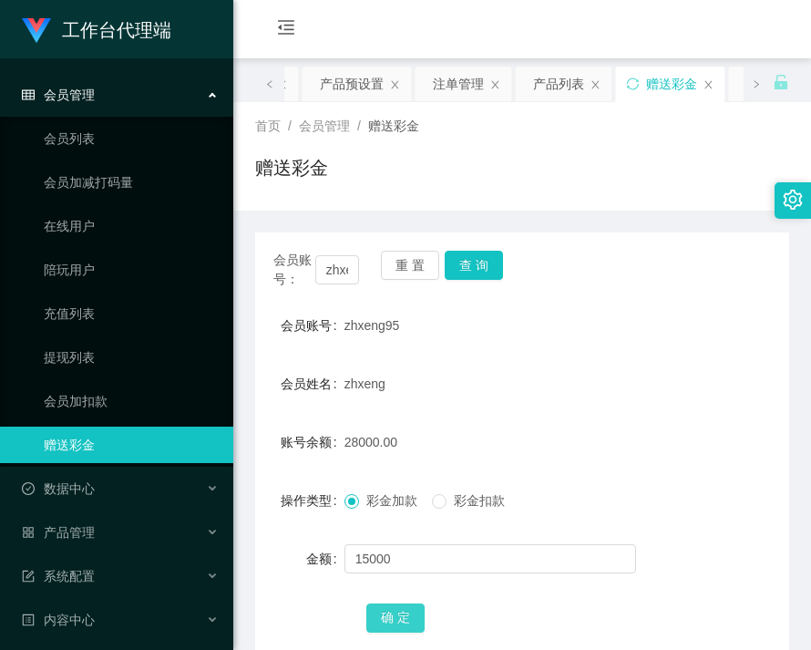
click at [416, 620] on button "确 定" at bounding box center [395, 618] width 58 height 29
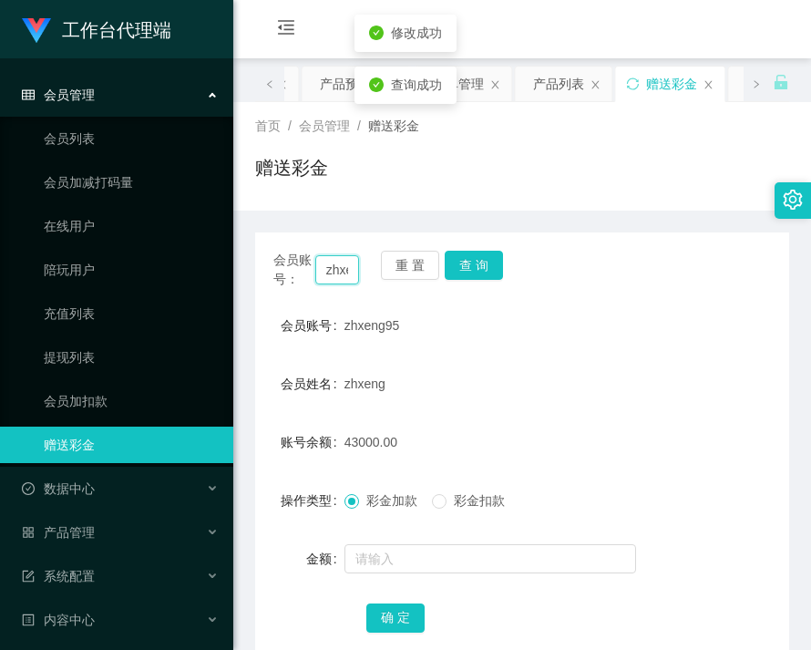
click at [350, 278] on input "zhxeng95" at bounding box center [337, 269] width 45 height 29
paste input "Selina"
type input "Selina"
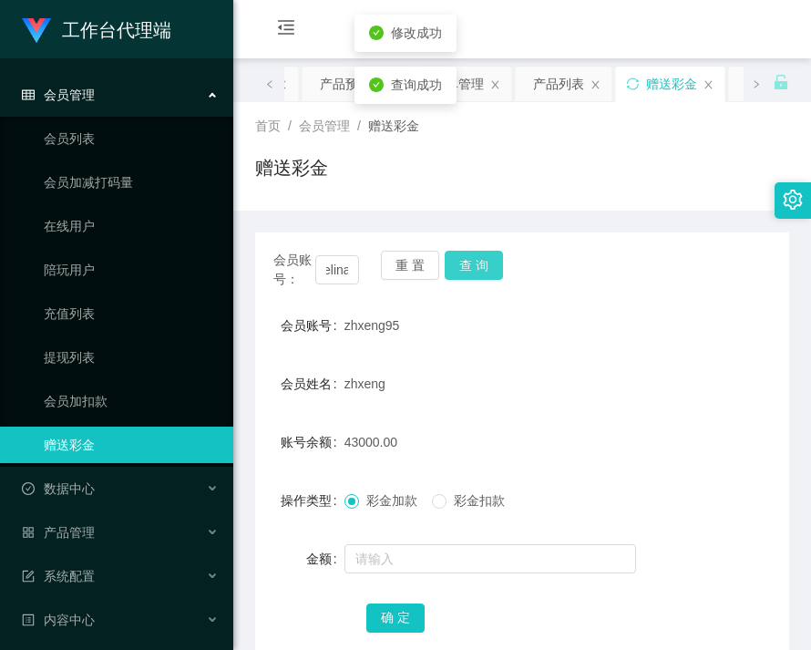
click at [474, 268] on button "查 询" at bounding box center [474, 265] width 58 height 29
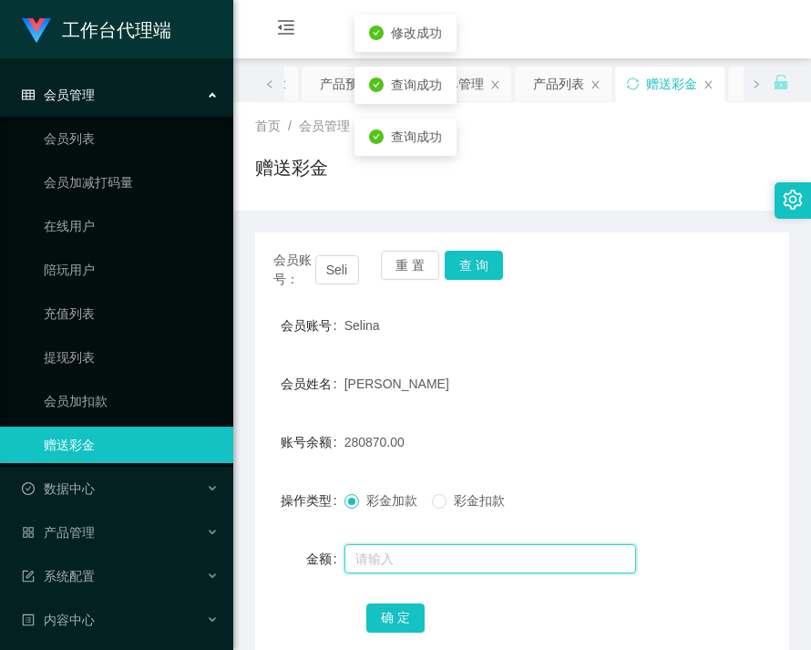
click at [436, 562] on input "text" at bounding box center [491, 558] width 292 height 29
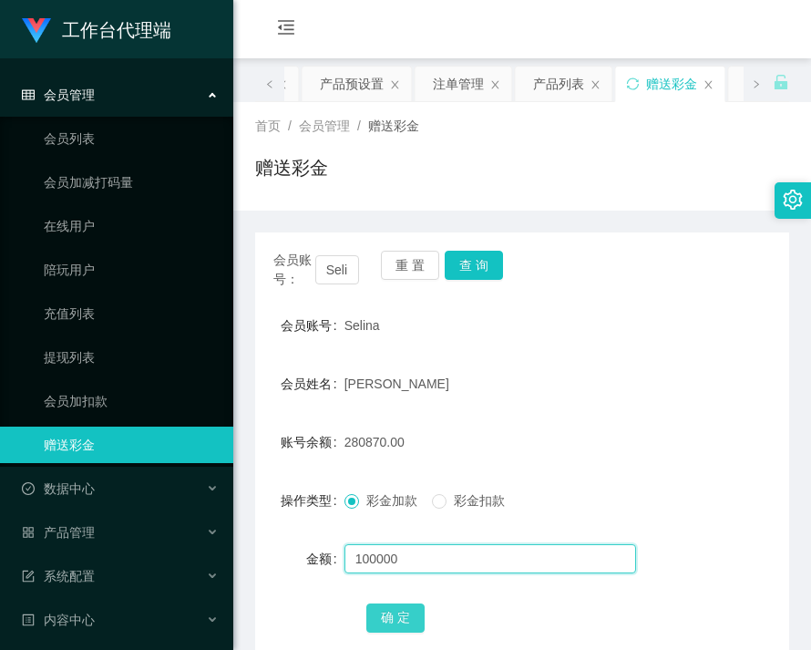
type input "100000"
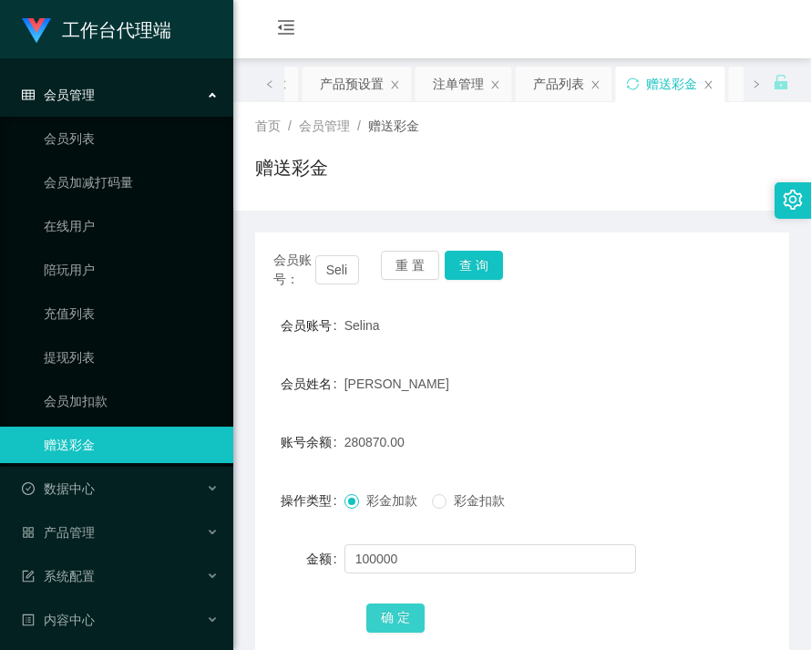
click at [402, 610] on button "确 定" at bounding box center [395, 618] width 58 height 29
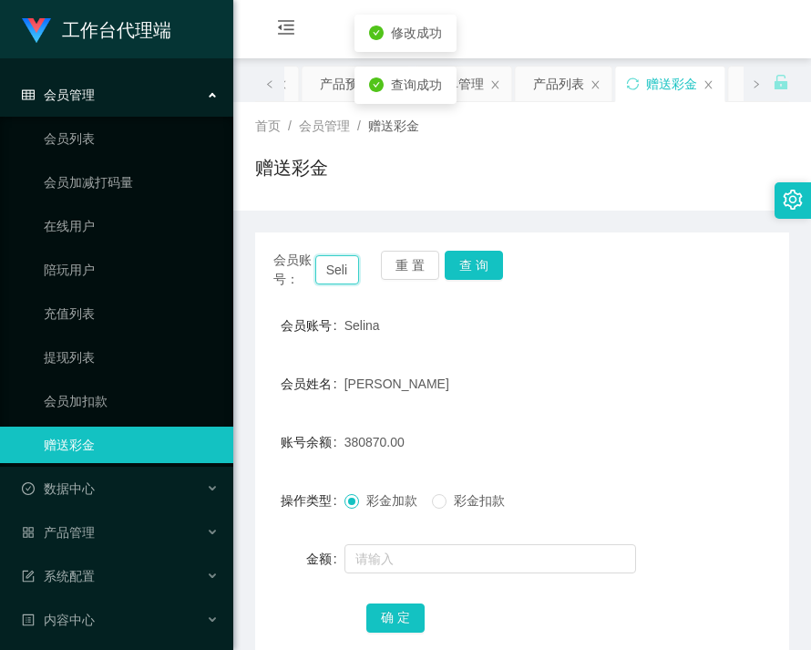
click at [346, 273] on input "Selina" at bounding box center [337, 269] width 45 height 29
